Goal: Communication & Community: Answer question/provide support

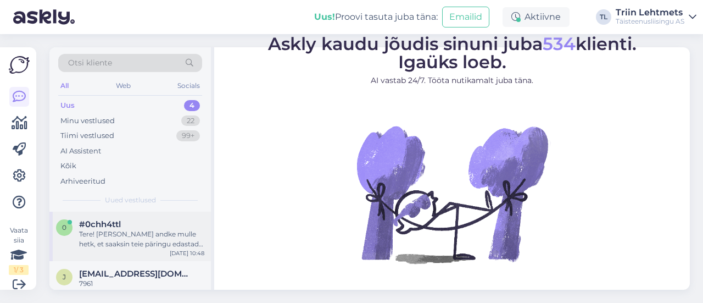
click at [141, 223] on div "#0chh4ttl" at bounding box center [141, 224] width 125 height 10
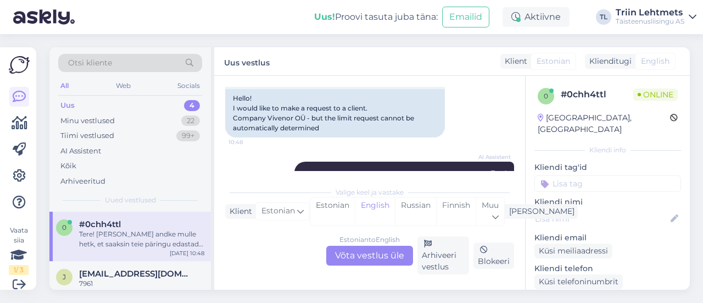
scroll to position [54, 0]
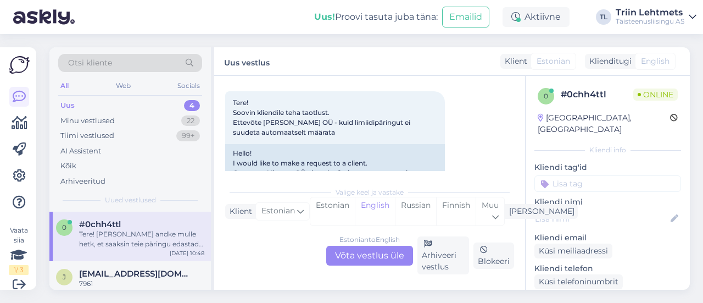
click at [360, 258] on div "Estonian to English Võta vestlus üle" at bounding box center [369, 256] width 87 height 20
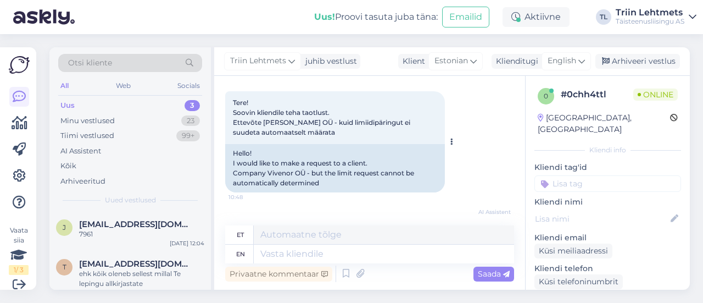
scroll to position [119, 0]
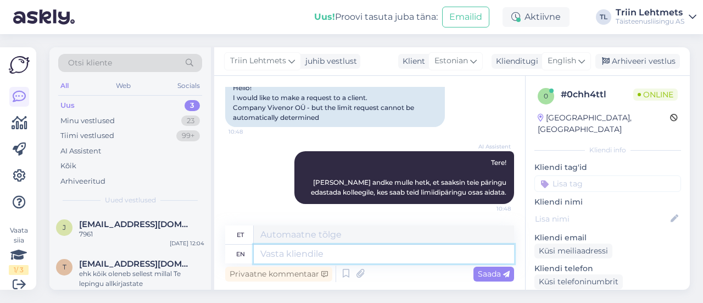
click at [304, 254] on textarea at bounding box center [384, 253] width 260 height 19
click at [326, 235] on textarea at bounding box center [384, 234] width 260 height 19
click at [572, 62] on span "English" at bounding box center [562, 61] width 29 height 12
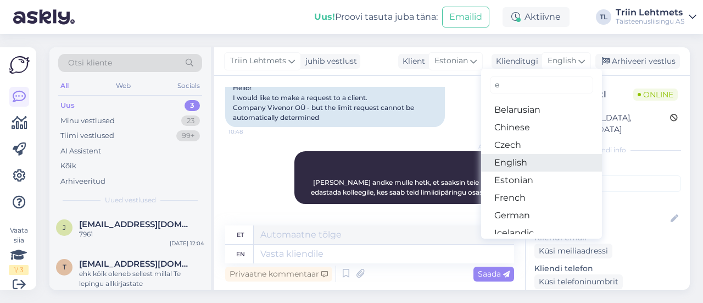
click at [520, 162] on link "English" at bounding box center [541, 163] width 121 height 18
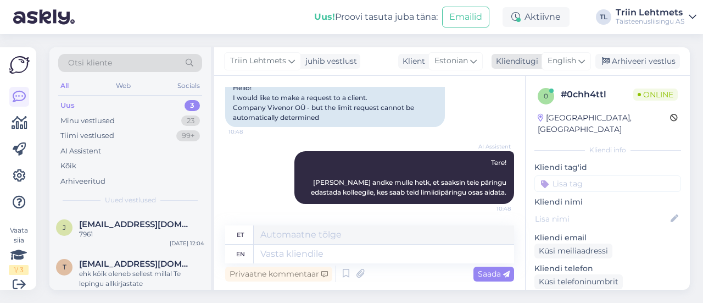
click at [556, 59] on span "English" at bounding box center [562, 61] width 29 height 12
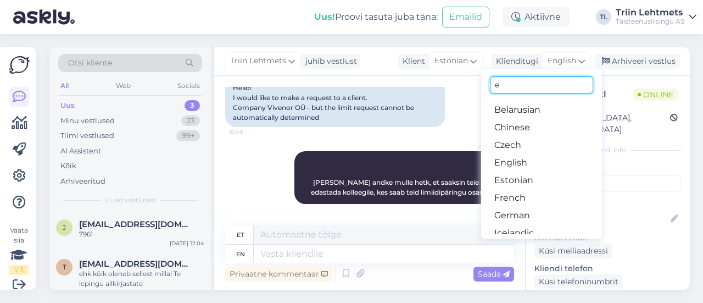
click at [551, 83] on input "e" at bounding box center [541, 84] width 103 height 17
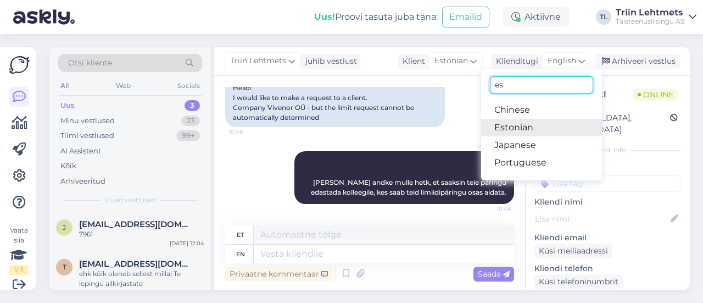
type input "es"
click at [494, 120] on link "Estonian" at bounding box center [541, 128] width 121 height 18
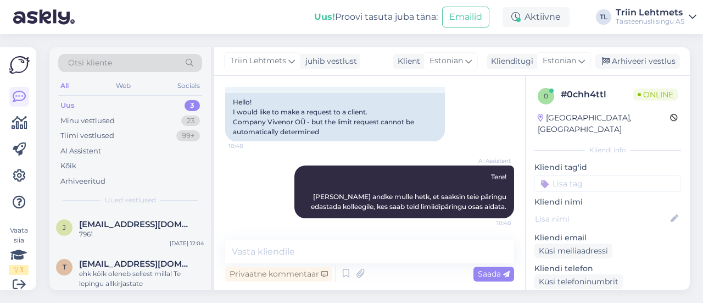
scroll to position [104, 0]
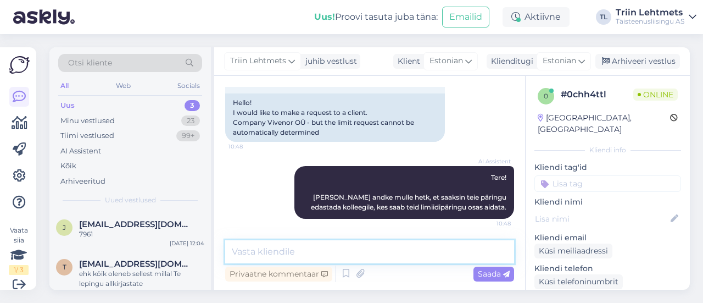
click at [341, 249] on textarea at bounding box center [369, 251] width 289 height 23
type textarea "Tere, kohe vaatame üle."
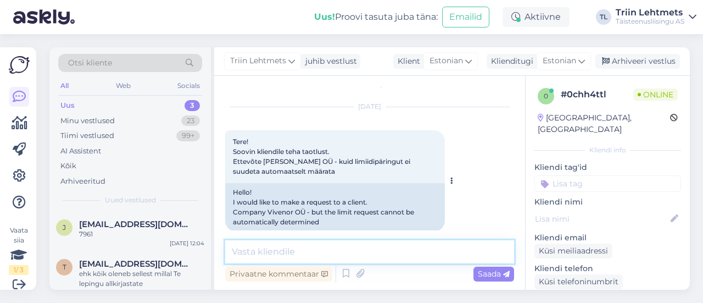
scroll to position [0, 0]
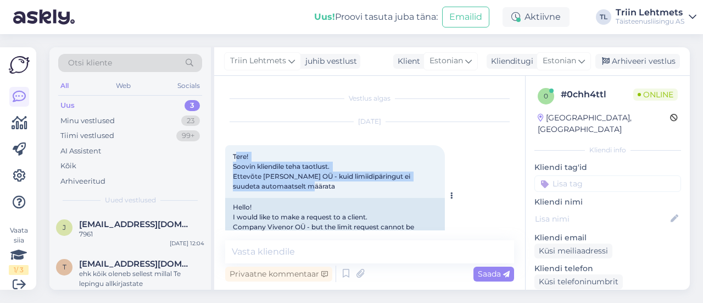
drag, startPoint x: 305, startPoint y: 188, endPoint x: 235, endPoint y: 159, distance: 76.1
click at [235, 159] on span "Tere! Soovin kliendile teha taotlust. Ettevõte [PERSON_NAME] OÜ - kuid limiidip…" at bounding box center [322, 171] width 179 height 38
copy span "ere! Soovin kliendile teha taotlust. Ettevõte [PERSON_NAME] OÜ - kuid limiidipä…"
click at [299, 168] on span "Tere! Soovin kliendile teha taotlust. Ettevõte [PERSON_NAME] OÜ - kuid limiidip…" at bounding box center [322, 171] width 179 height 38
drag, startPoint x: 314, startPoint y: 185, endPoint x: 229, endPoint y: 153, distance: 90.9
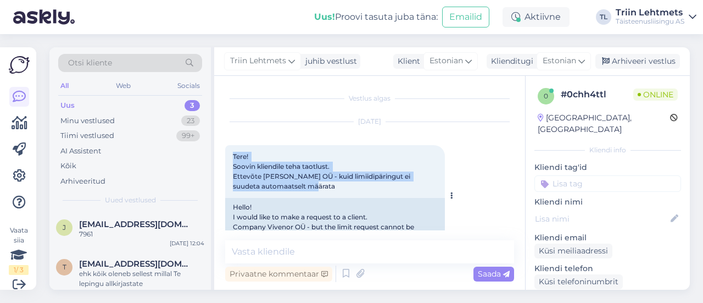
click at [229, 153] on div "Tere! Soovin kliendile teha taotlust. Ettevõte [PERSON_NAME] OÜ - kuid limiidip…" at bounding box center [335, 171] width 220 height 53
copy span "Tere! Soovin kliendile teha taotlust. Ettevõte [PERSON_NAME] OÜ - kuid limiidip…"
click at [249, 174] on span "Tere! Soovin kliendile teha taotlust. Ettevõte [PERSON_NAME] OÜ - kuid limiidip…" at bounding box center [322, 171] width 179 height 38
drag, startPoint x: 253, startPoint y: 176, endPoint x: 308, endPoint y: 184, distance: 55.5
click at [308, 184] on span "Tere! Soovin kliendile teha taotlust. Ettevõte [PERSON_NAME] OÜ - kuid limiidip…" at bounding box center [322, 171] width 179 height 38
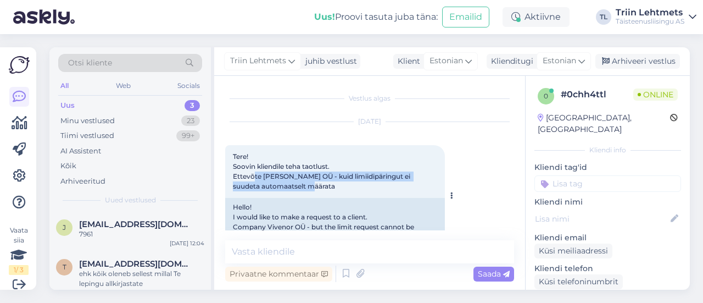
click at [308, 184] on span "Tere! Soovin kliendile teha taotlust. Ettevõte [PERSON_NAME] OÜ - kuid limiidip…" at bounding box center [322, 171] width 179 height 38
drag, startPoint x: 261, startPoint y: 176, endPoint x: 301, endPoint y: 176, distance: 39.6
click at [301, 176] on span "Tere! Soovin kliendile teha taotlust. Ettevõte [PERSON_NAME] OÜ - kuid limiidip…" at bounding box center [322, 171] width 179 height 38
copy span "[PERSON_NAME]"
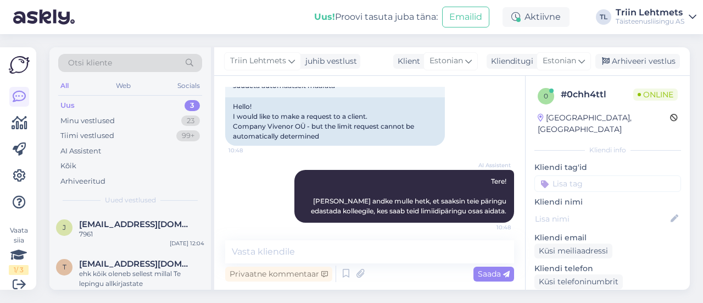
scroll to position [152, 0]
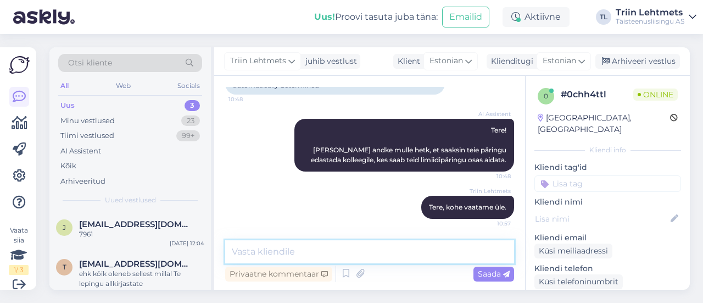
click at [292, 254] on textarea at bounding box center [369, 251] width 289 height 23
paste textarea "[PERSON_NAME]"
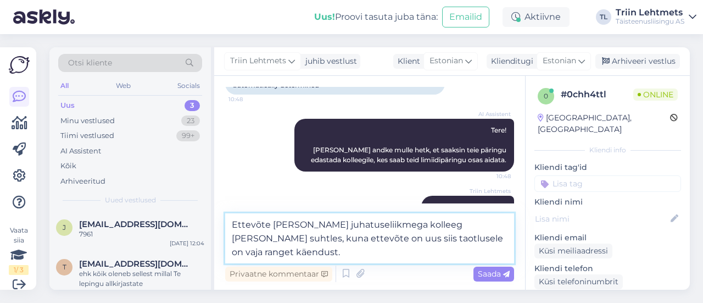
click at [399, 223] on textarea "Ettevõte [PERSON_NAME] juhatuseliikmega kolleeg [PERSON_NAME] suhtles, kuna ett…" at bounding box center [369, 238] width 289 height 50
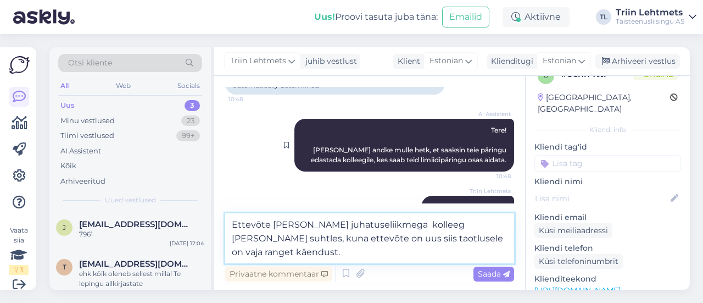
scroll to position [179, 0]
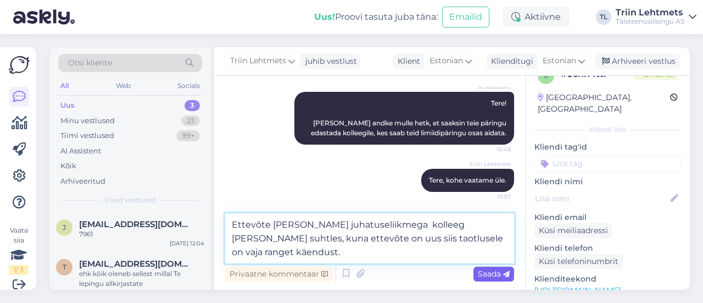
type textarea "Ettevõte [PERSON_NAME] juhatuseliikmega kolleeg [PERSON_NAME] suhtles, kuna ett…"
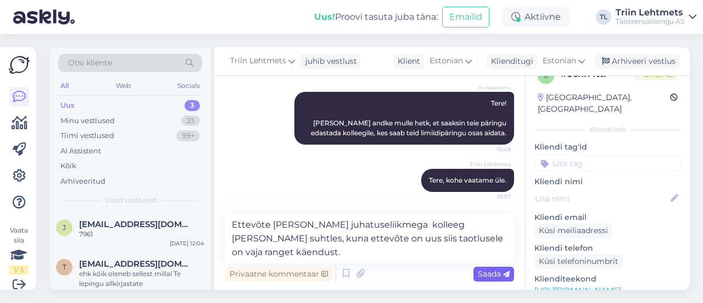
click at [481, 271] on span "Saada" at bounding box center [494, 274] width 32 height 10
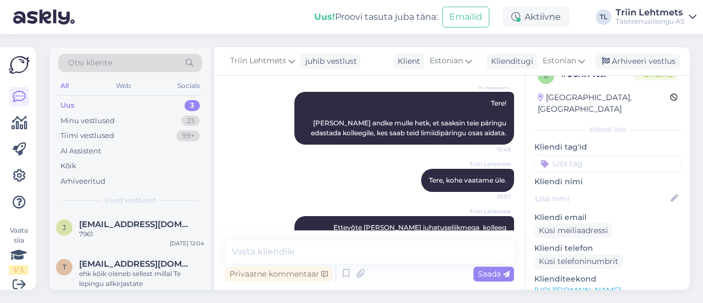
scroll to position [219, 0]
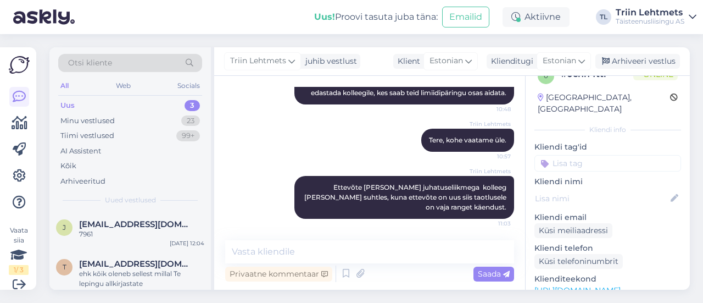
click at [108, 105] on div "Uus 3" at bounding box center [130, 105] width 144 height 15
click at [91, 163] on div "Kõik" at bounding box center [130, 165] width 144 height 15
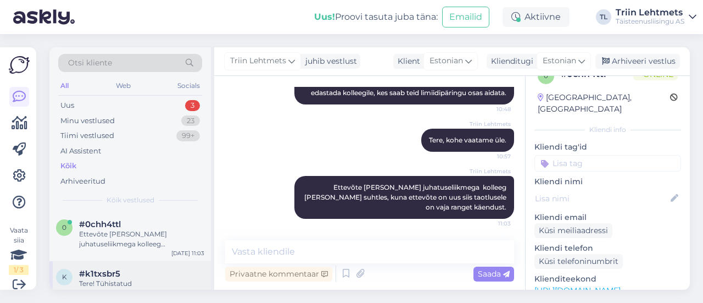
click at [100, 272] on span "#k1txsbr5" at bounding box center [99, 274] width 41 height 10
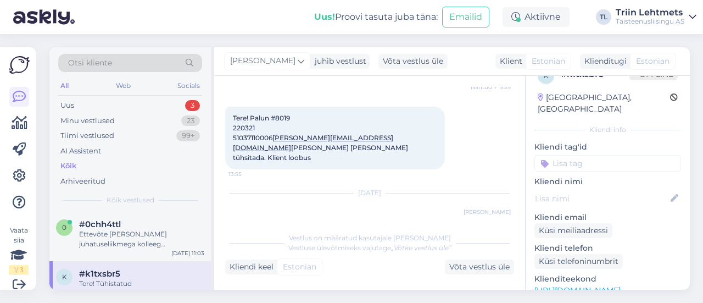
scroll to position [620, 0]
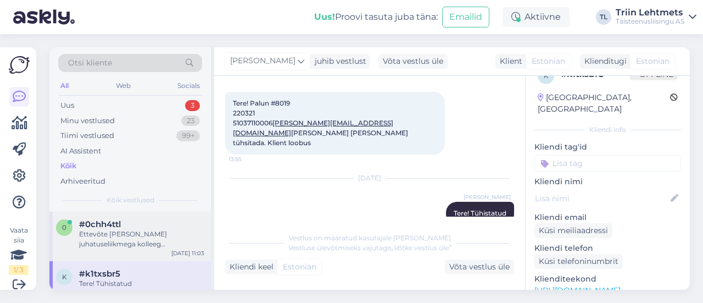
click at [120, 237] on div "Ettevõte [PERSON_NAME] juhatuseliikmega kolleeg [PERSON_NAME] suhtles, kuna ett…" at bounding box center [141, 239] width 125 height 20
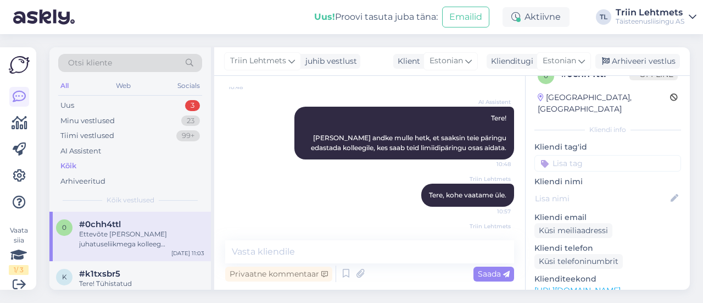
scroll to position [219, 0]
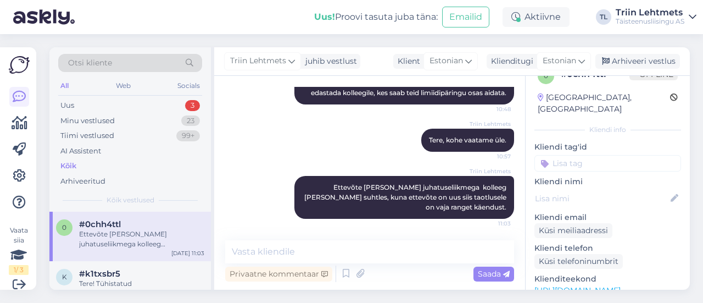
click at [276, 171] on div "Triin Lehtmets Ettevõte [PERSON_NAME] juhatuseliikmega kolleeg [PERSON_NAME] su…" at bounding box center [369, 197] width 289 height 67
